Goal: Go to known website: Access a specific website the user already knows

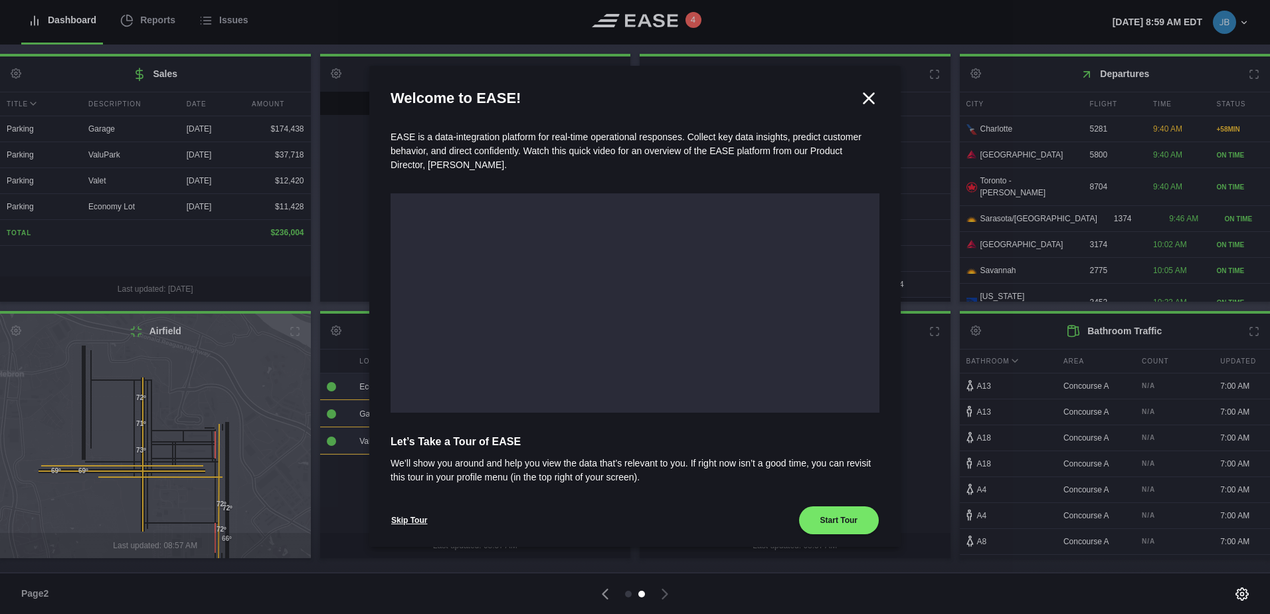
click at [860, 98] on icon at bounding box center [869, 98] width 20 height 20
